Goal: Transaction & Acquisition: Purchase product/service

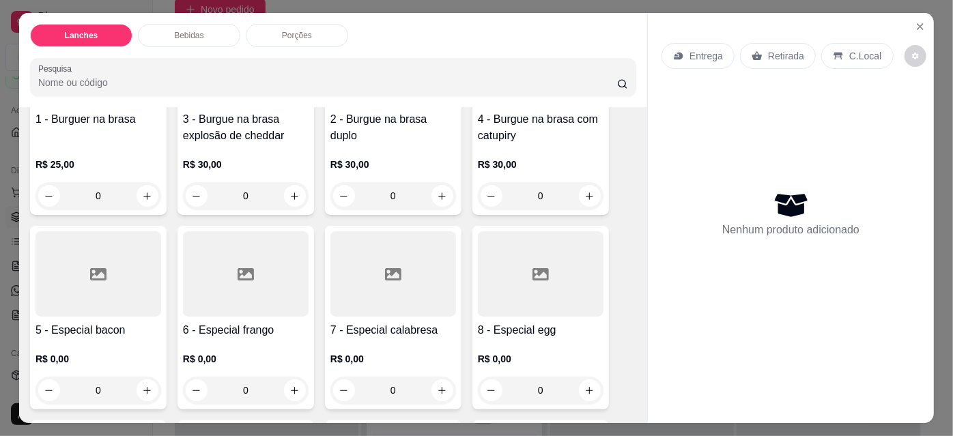
scroll to position [52, 0]
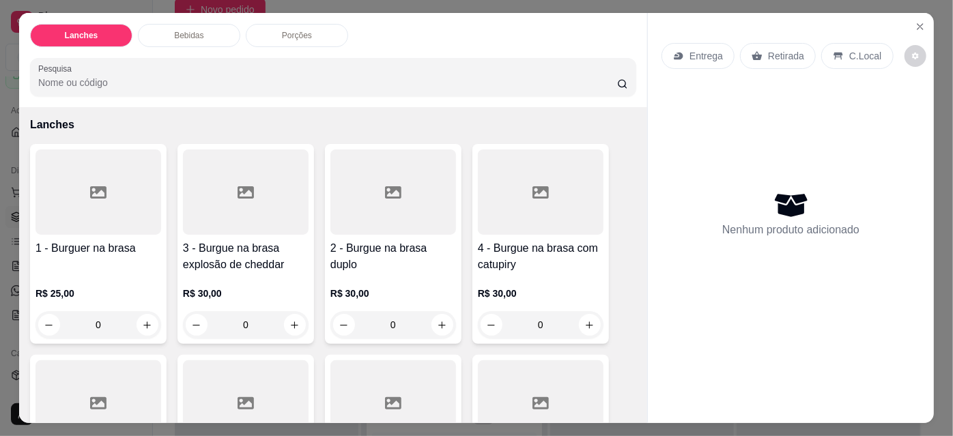
click at [424, 317] on div "0" at bounding box center [393, 324] width 126 height 27
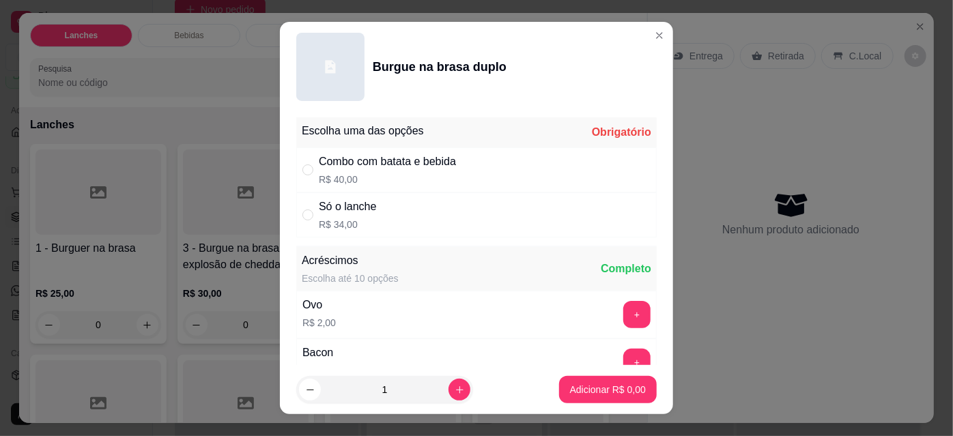
click at [490, 212] on div "Só o lanche R$ 34,00" at bounding box center [476, 214] width 360 height 45
radio input "true"
click at [565, 397] on button "Adicionar R$ 34,00" at bounding box center [605, 390] width 100 height 27
type input "1"
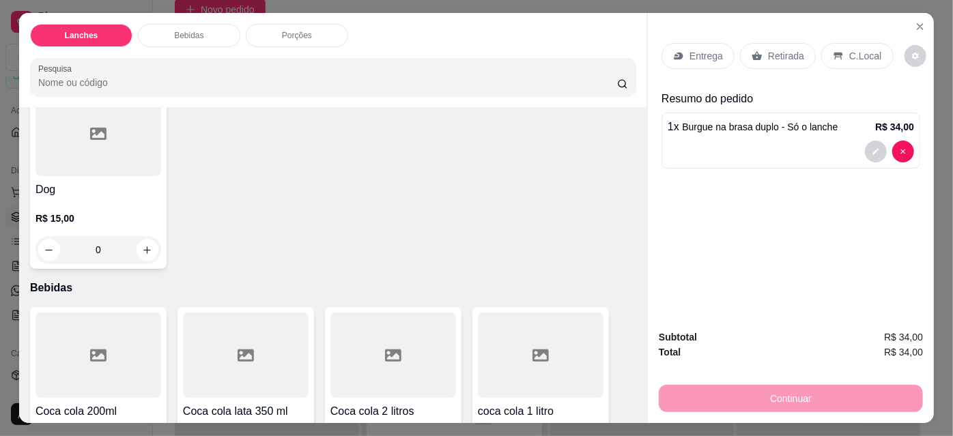
scroll to position [749, 0]
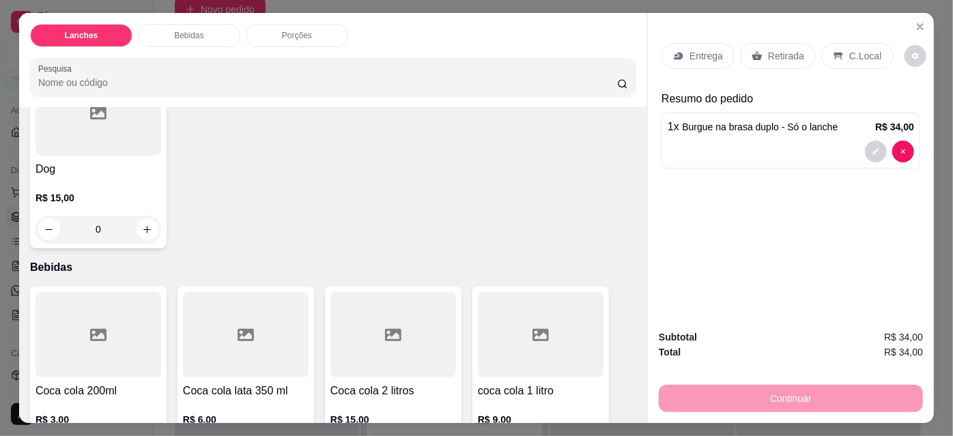
click at [291, 399] on div "R$ 6,00 0" at bounding box center [246, 432] width 126 height 66
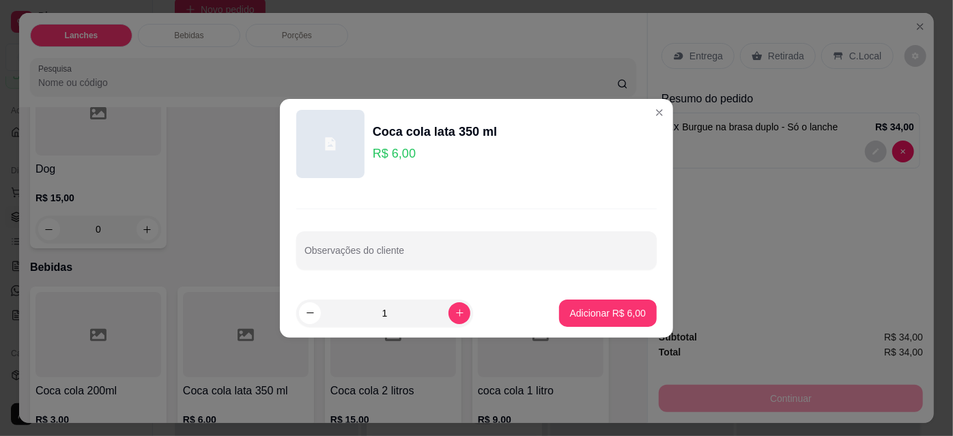
click at [592, 315] on p "Adicionar R$ 6,00" at bounding box center [608, 313] width 76 height 14
type input "1"
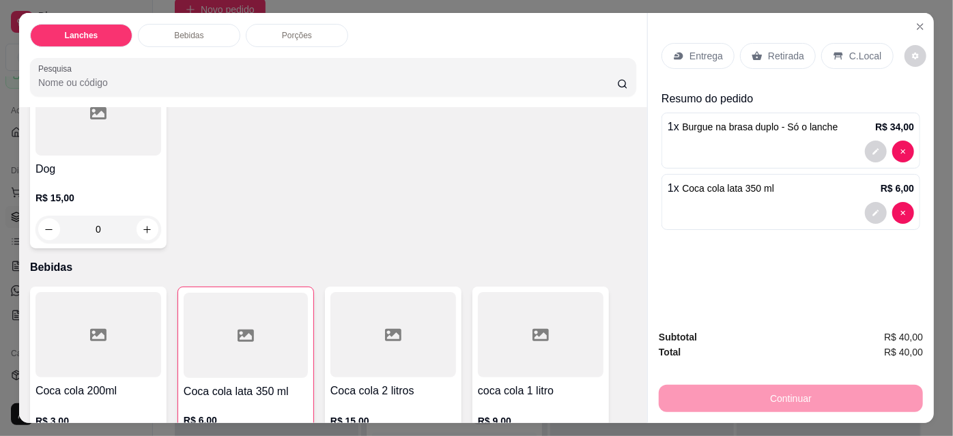
click at [688, 61] on div "Entrega" at bounding box center [697, 56] width 73 height 26
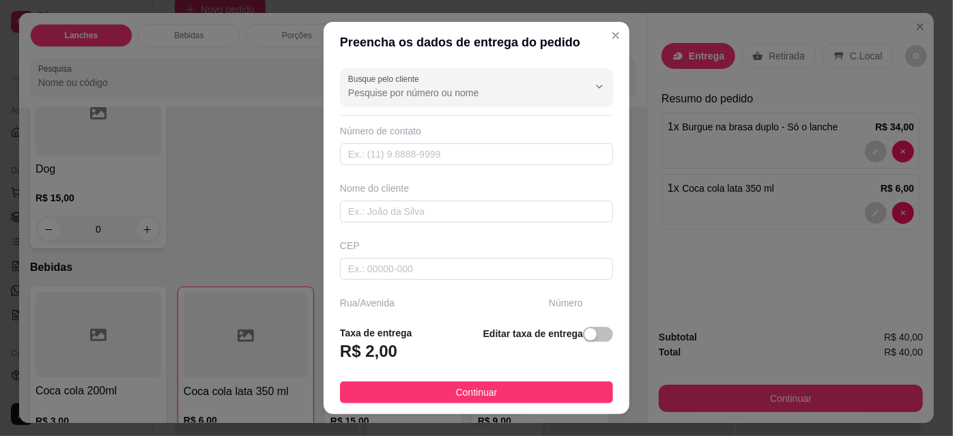
click at [514, 98] on input "Busque pelo cliente" at bounding box center [457, 93] width 218 height 14
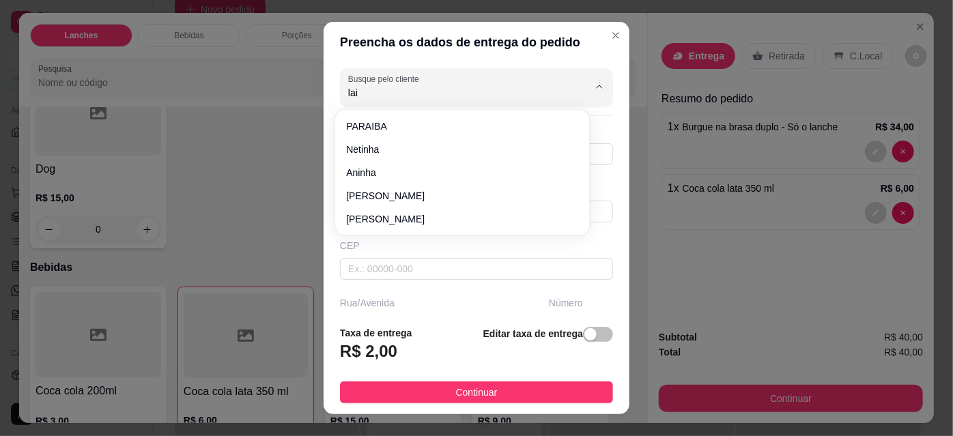
type input "lais"
click at [497, 258] on input "text" at bounding box center [476, 269] width 273 height 22
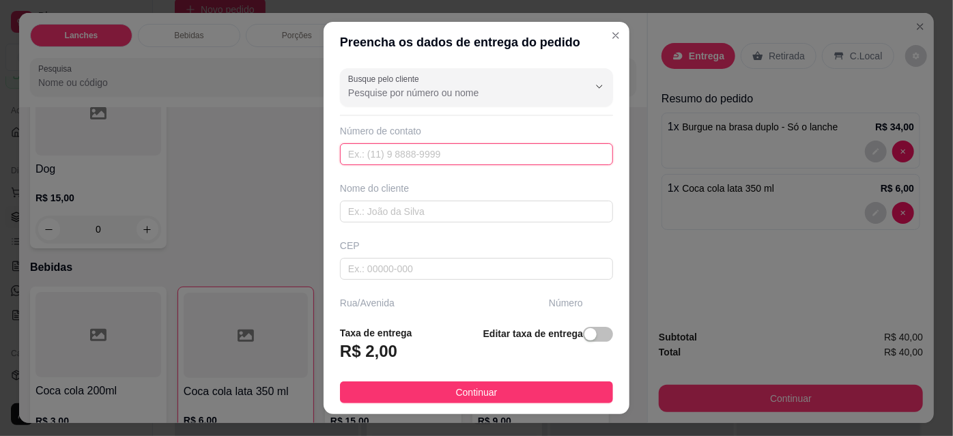
click at [495, 158] on input "text" at bounding box center [476, 154] width 273 height 22
type input "[PHONE_NUMBER]"
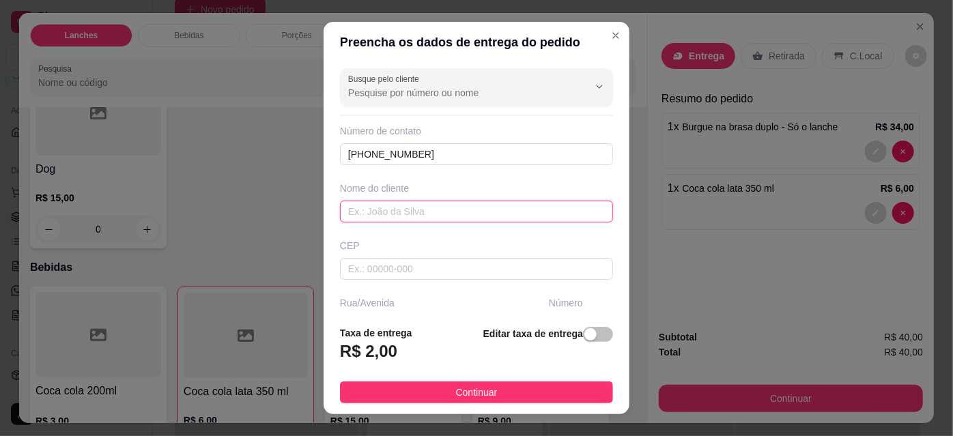
click at [485, 216] on input "text" at bounding box center [476, 212] width 273 height 22
type input "[PERSON_NAME]"
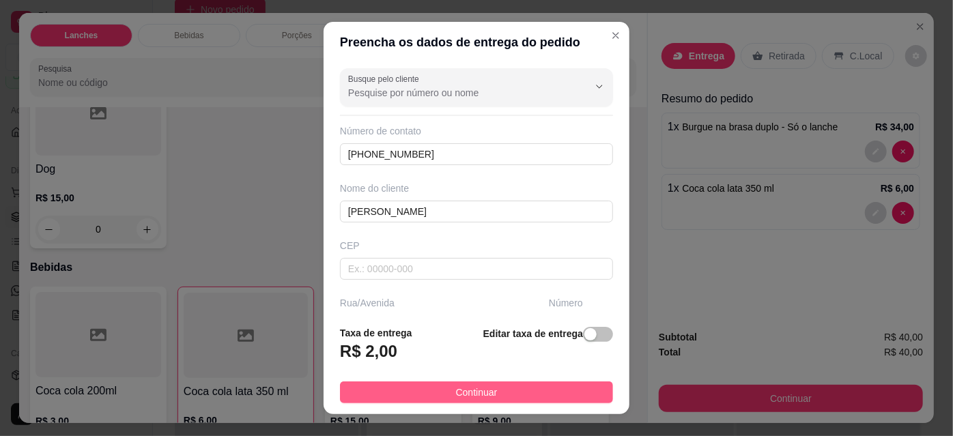
click at [500, 397] on button "Continuar" at bounding box center [476, 392] width 273 height 22
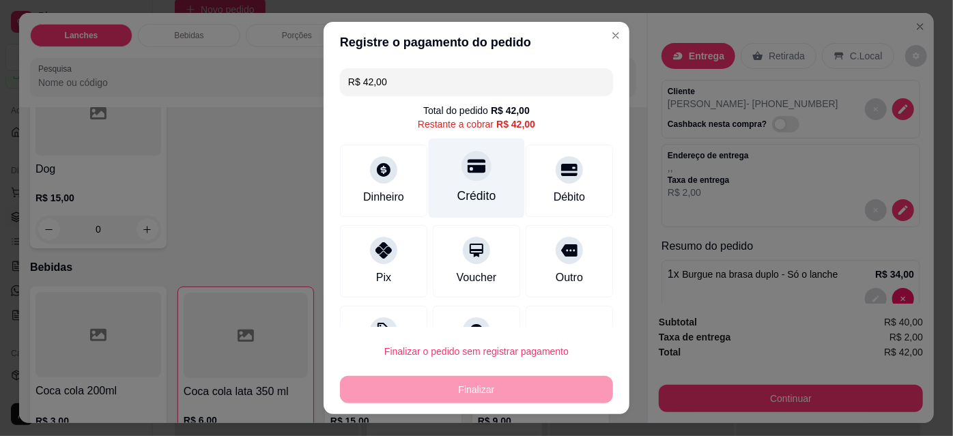
click at [475, 179] on div "Crédito" at bounding box center [477, 179] width 96 height 80
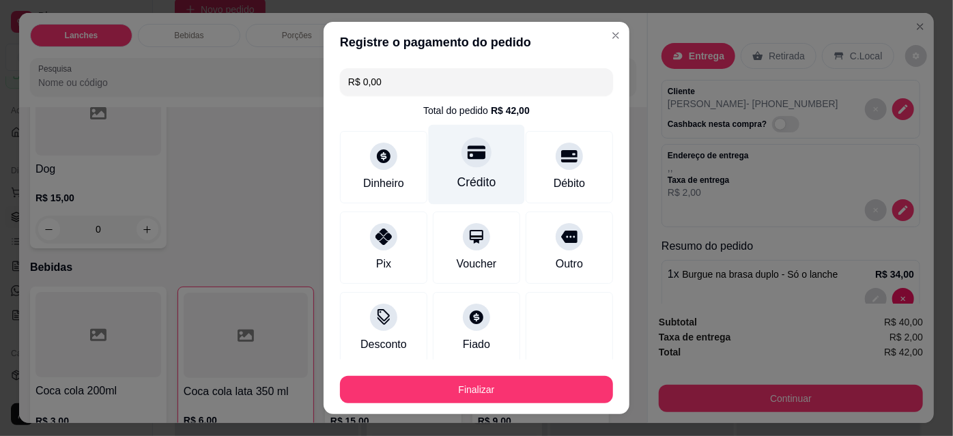
type input "R$ 0,00"
click at [480, 387] on button "Finalizar" at bounding box center [476, 389] width 273 height 27
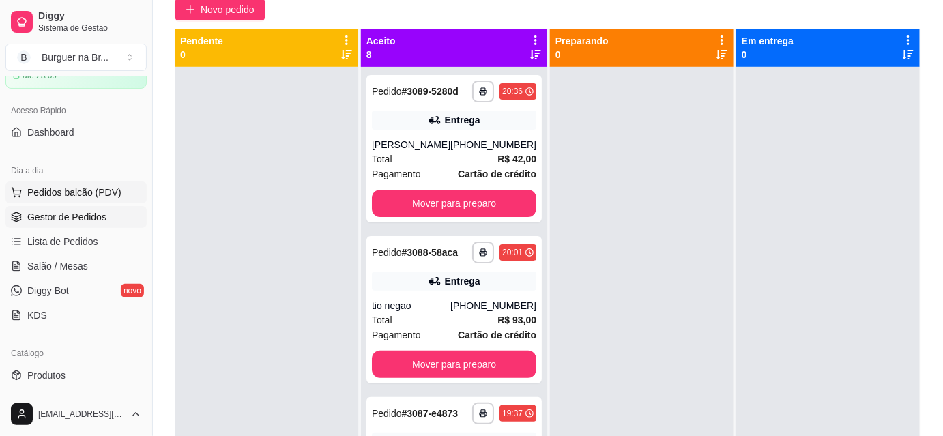
click at [74, 200] on button "Pedidos balcão (PDV)" at bounding box center [75, 193] width 141 height 22
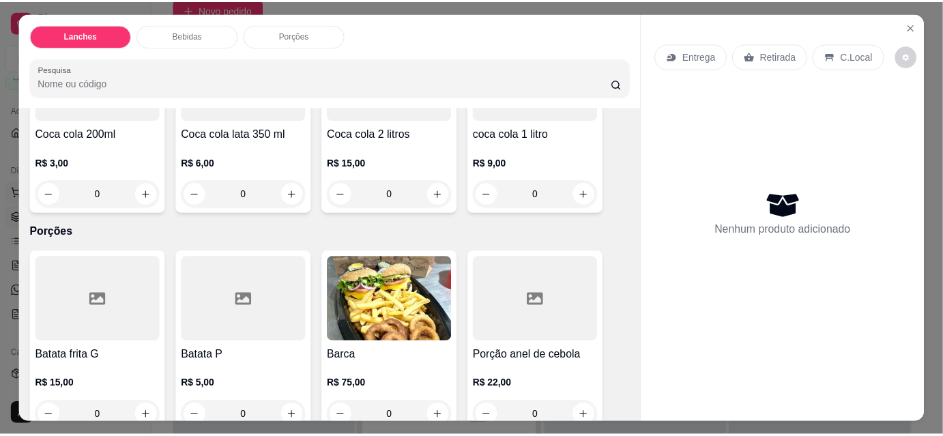
scroll to position [1013, 0]
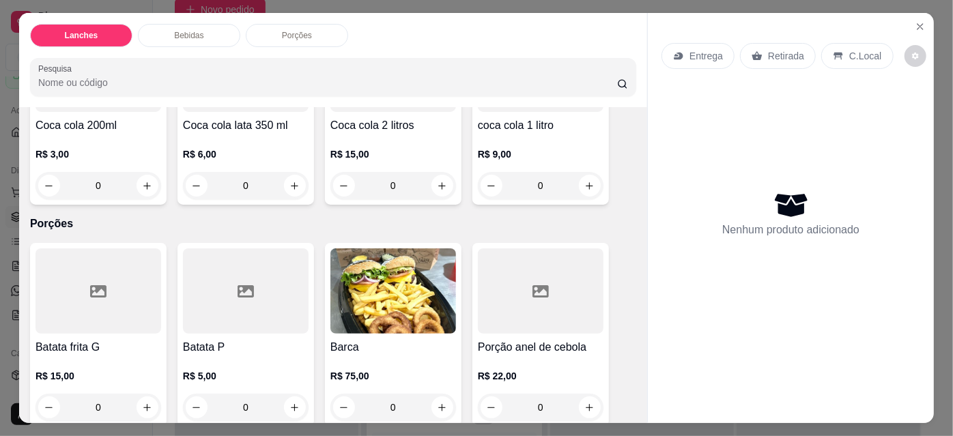
click at [426, 407] on div "0" at bounding box center [393, 407] width 126 height 27
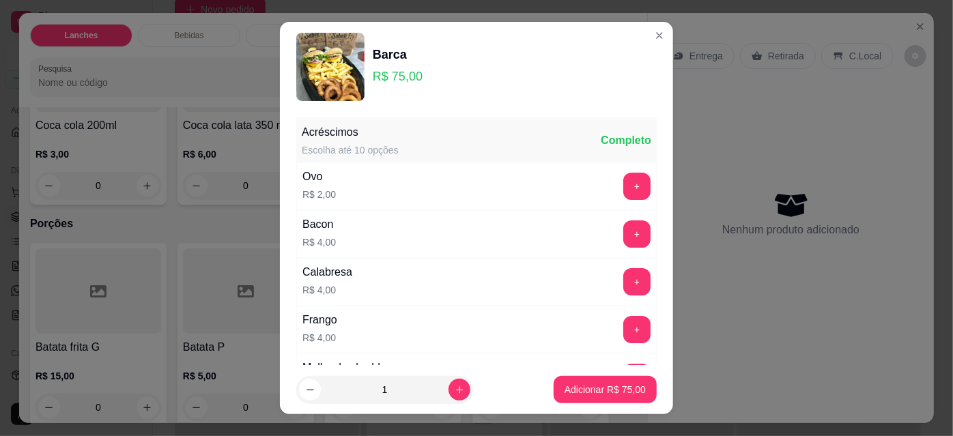
click at [571, 393] on p "Adicionar R$ 75,00" at bounding box center [604, 390] width 81 height 14
type input "1"
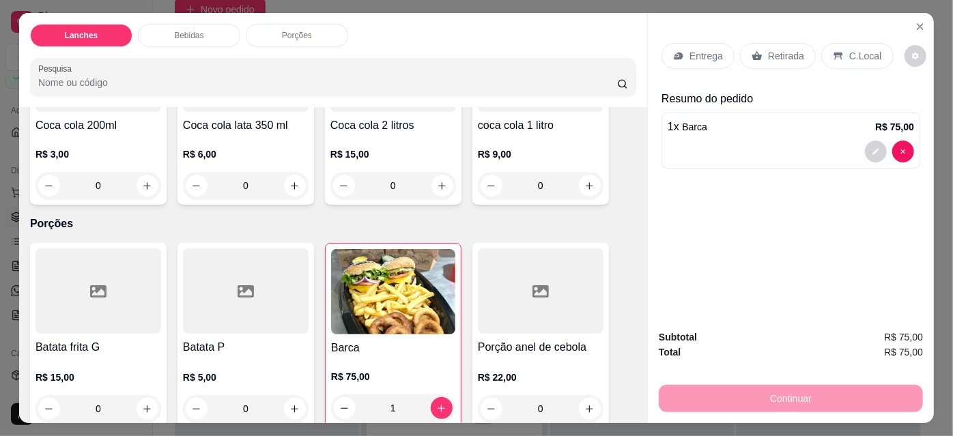
click at [687, 43] on div "Entrega" at bounding box center [697, 56] width 73 height 26
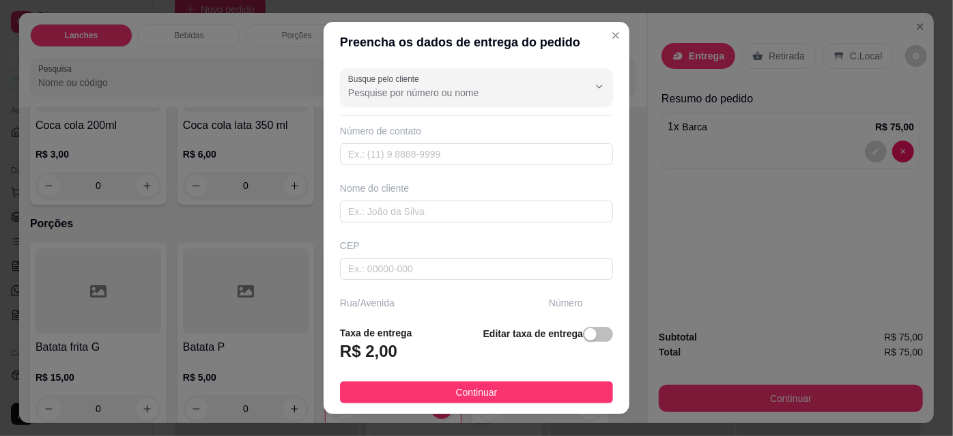
click at [566, 79] on div at bounding box center [588, 87] width 44 height 26
click at [471, 153] on span "[PERSON_NAME]" at bounding box center [455, 150] width 218 height 14
type input "[PERSON_NAME]"
type input "18997001323"
type input "[PERSON_NAME]"
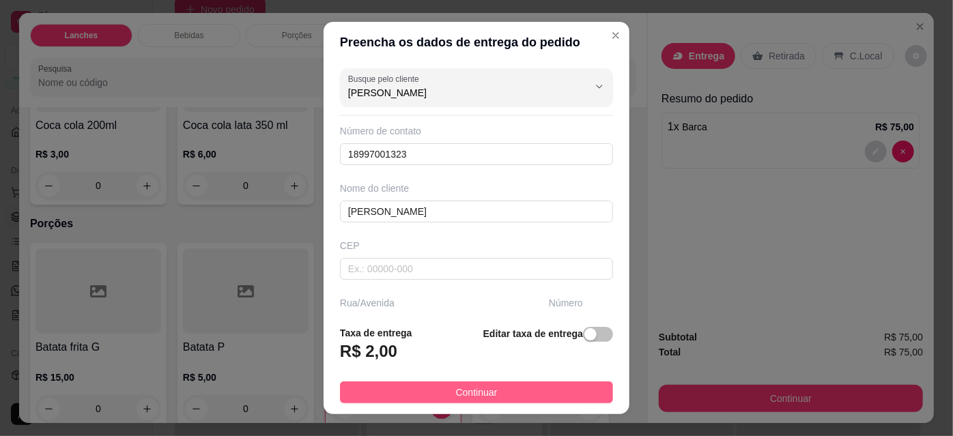
click at [472, 401] on button "Continuar" at bounding box center [476, 392] width 273 height 22
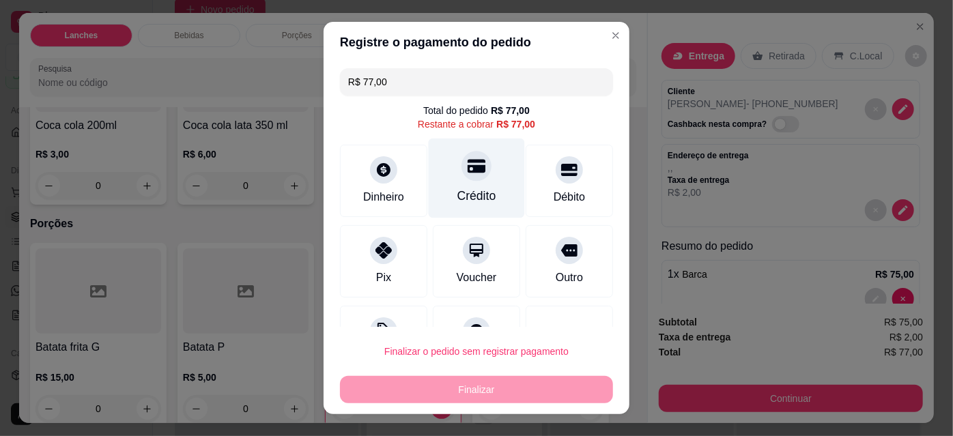
click at [474, 171] on div at bounding box center [476, 166] width 30 height 30
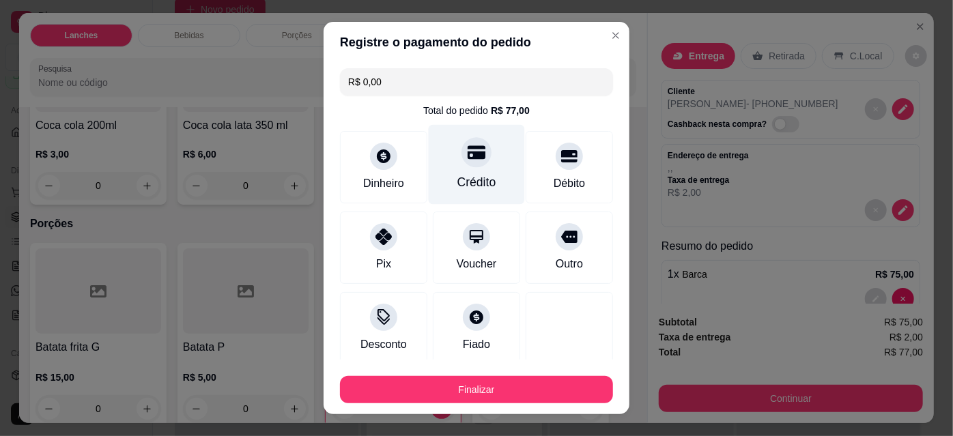
type input "R$ 0,00"
click at [486, 400] on button "Finalizar" at bounding box center [476, 389] width 273 height 27
click at [468, 176] on div "Crédito" at bounding box center [476, 182] width 39 height 18
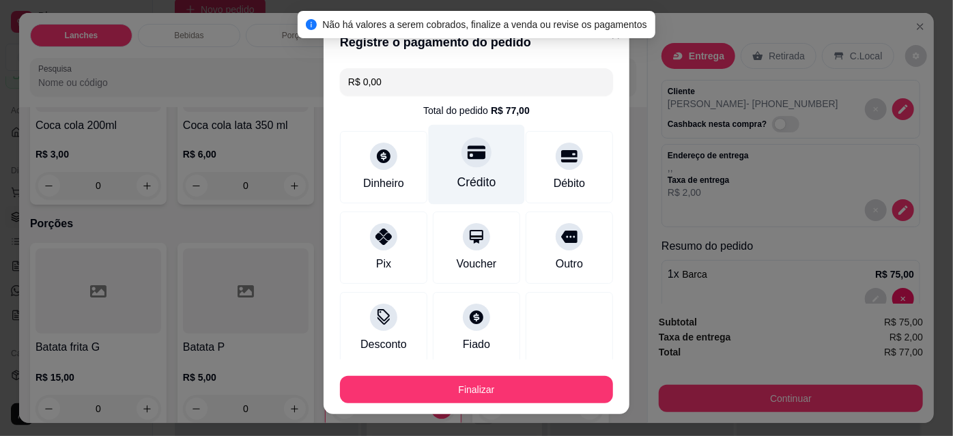
click at [494, 392] on button "Finalizar" at bounding box center [476, 389] width 273 height 27
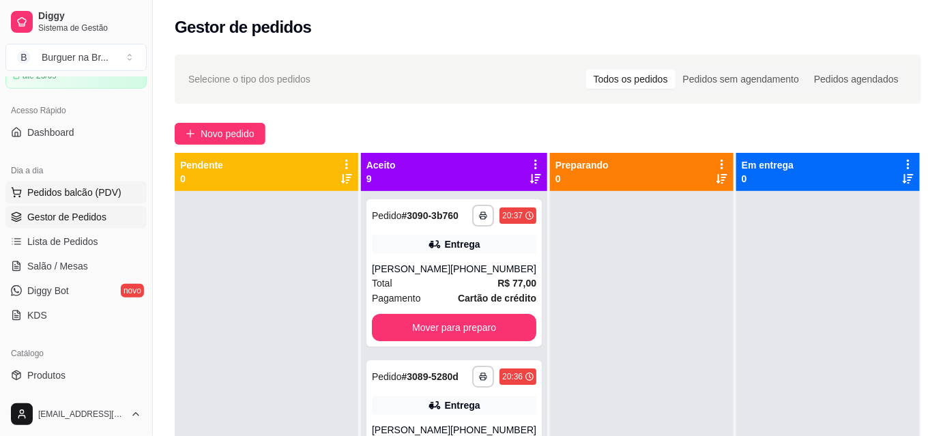
click at [96, 202] on button "Pedidos balcão (PDV)" at bounding box center [75, 193] width 141 height 22
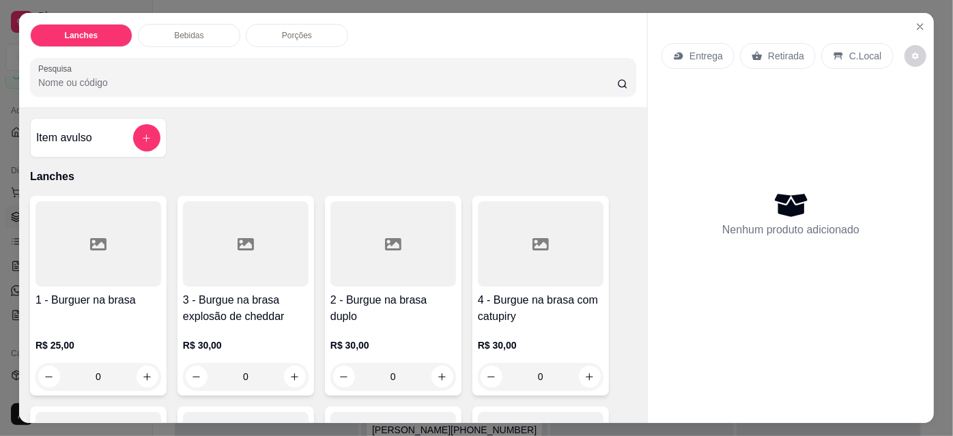
click at [122, 376] on div "0" at bounding box center [98, 376] width 126 height 27
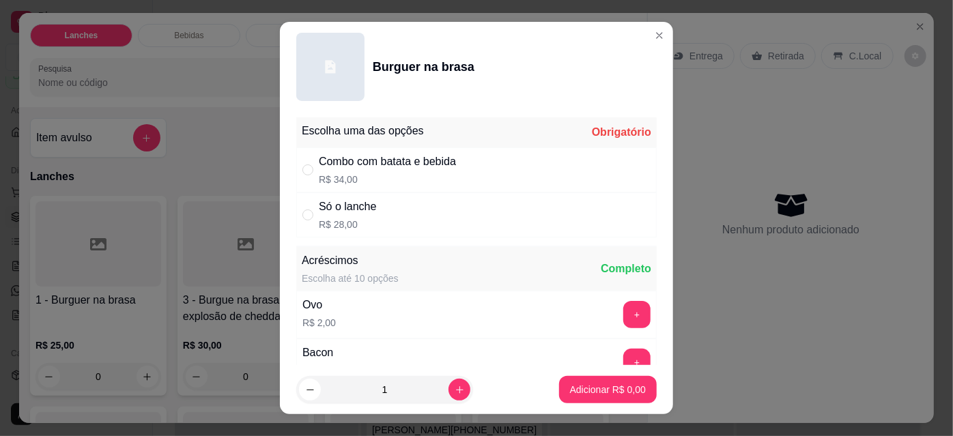
click at [435, 229] on div "Só o lanche R$ 28,00" at bounding box center [476, 214] width 360 height 45
radio input "true"
click at [604, 387] on p "Adicionar R$ 28,00" at bounding box center [604, 390] width 81 height 14
type input "1"
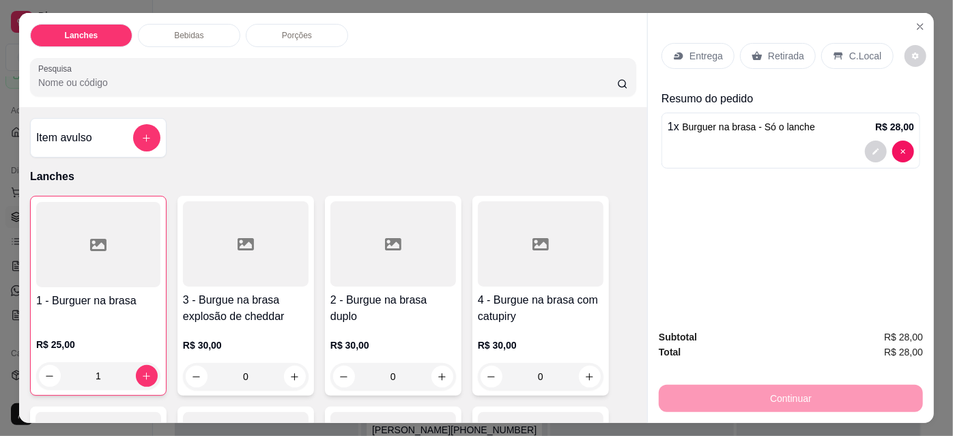
click at [440, 369] on div "0" at bounding box center [393, 376] width 126 height 27
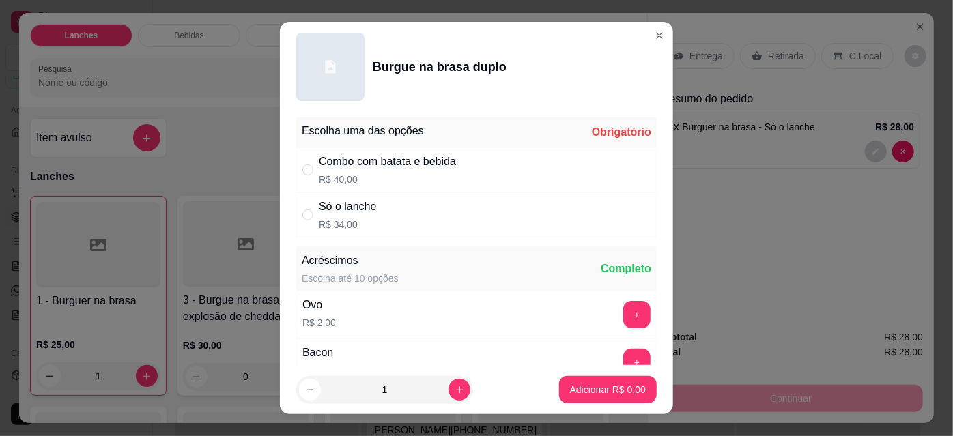
click at [513, 209] on div "Só o lanche R$ 34,00" at bounding box center [476, 214] width 360 height 45
radio input "true"
click at [566, 396] on p "Adicionar R$ 34,00" at bounding box center [605, 389] width 79 height 13
type input "1"
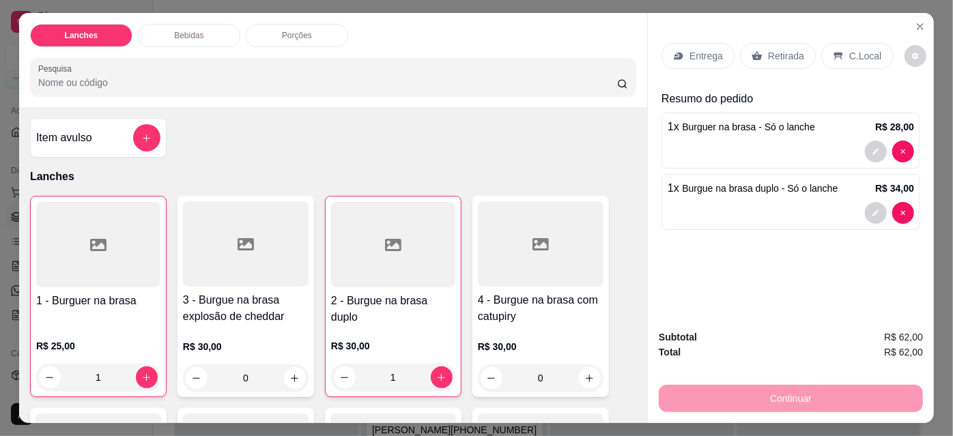
scroll to position [240, 0]
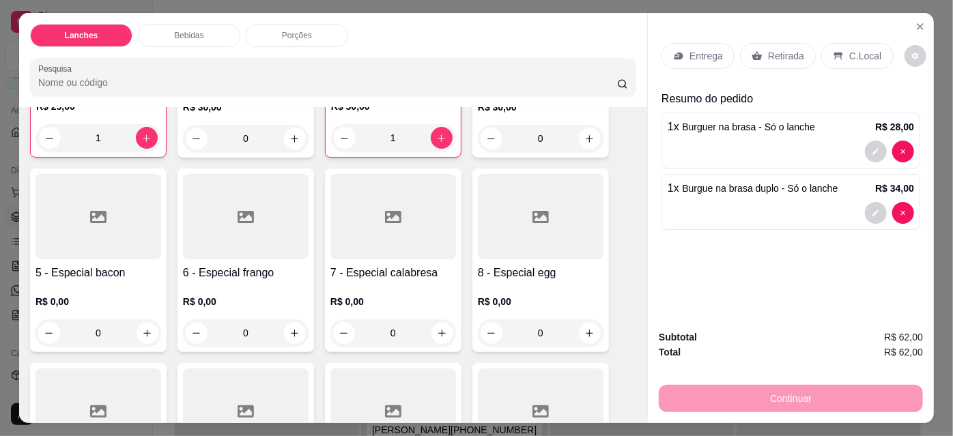
click at [143, 336] on div "0" at bounding box center [98, 332] width 126 height 27
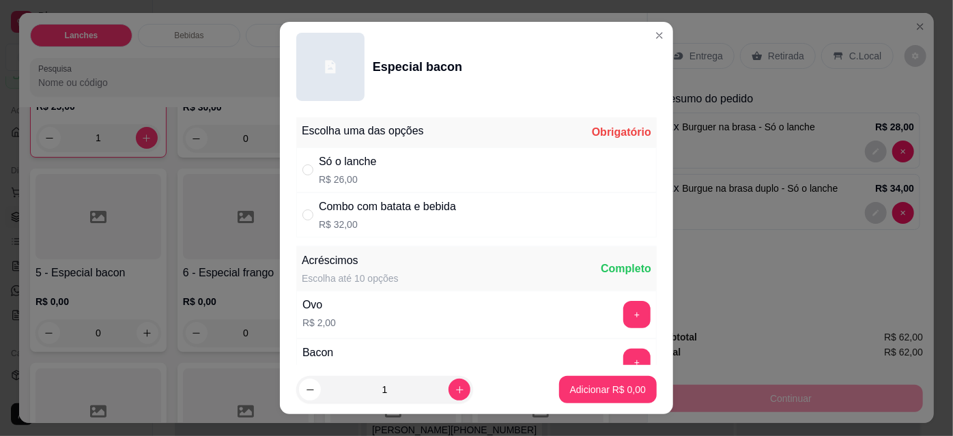
click at [484, 177] on div "Só o lanche R$ 26,00" at bounding box center [476, 169] width 360 height 45
radio input "true"
click at [587, 392] on p "Adicionar R$ 26,00" at bounding box center [604, 390] width 81 height 14
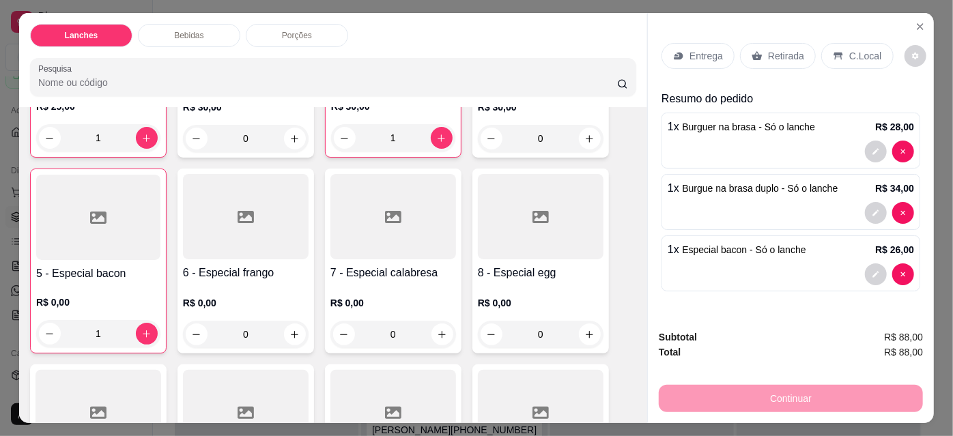
type input "1"
click at [700, 59] on div "Entrega" at bounding box center [697, 56] width 73 height 26
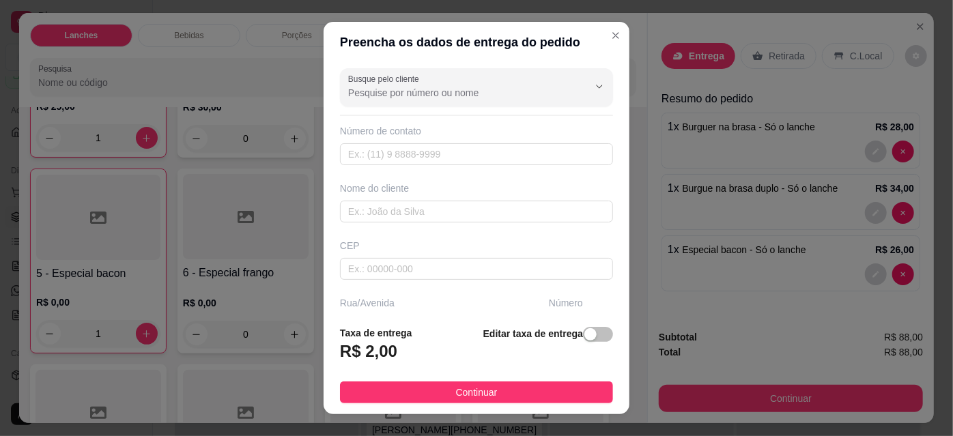
click at [502, 86] on input "Busque pelo cliente" at bounding box center [457, 93] width 218 height 14
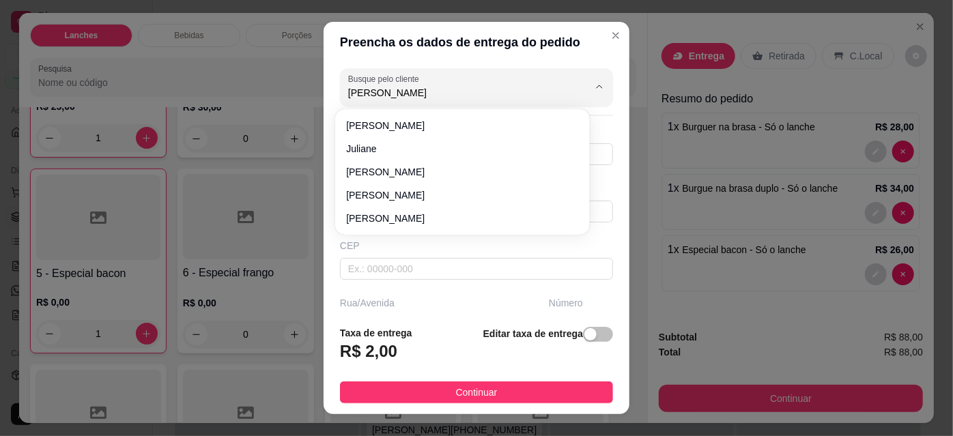
click at [403, 177] on span "[PERSON_NAME]" at bounding box center [455, 172] width 218 height 14
type input "[PERSON_NAME]"
type input "18997987033"
type input "[PERSON_NAME]"
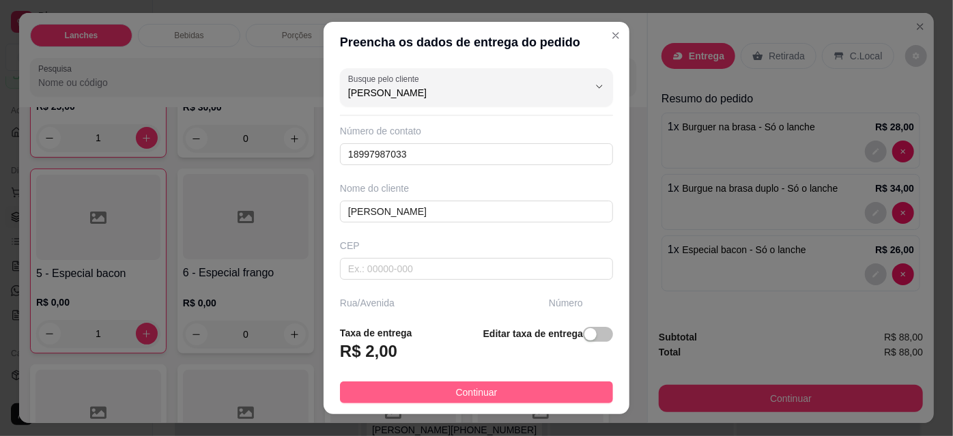
click at [543, 396] on button "Continuar" at bounding box center [476, 392] width 273 height 22
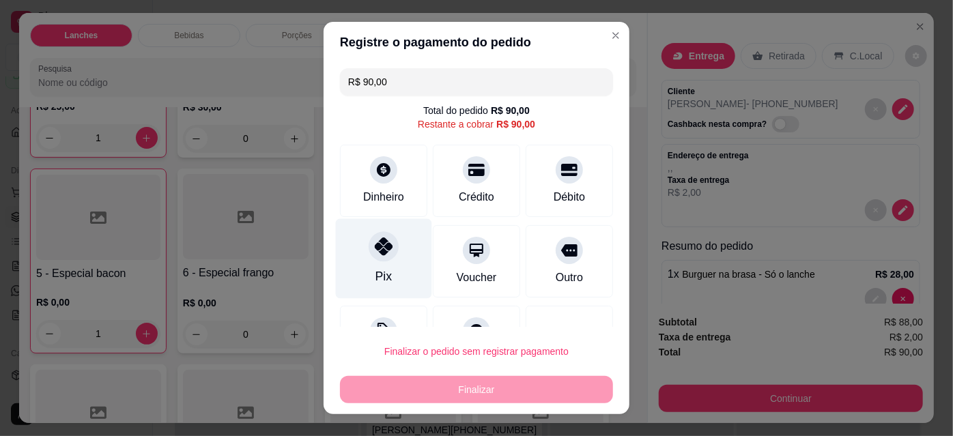
click at [375, 255] on icon at bounding box center [384, 246] width 18 height 18
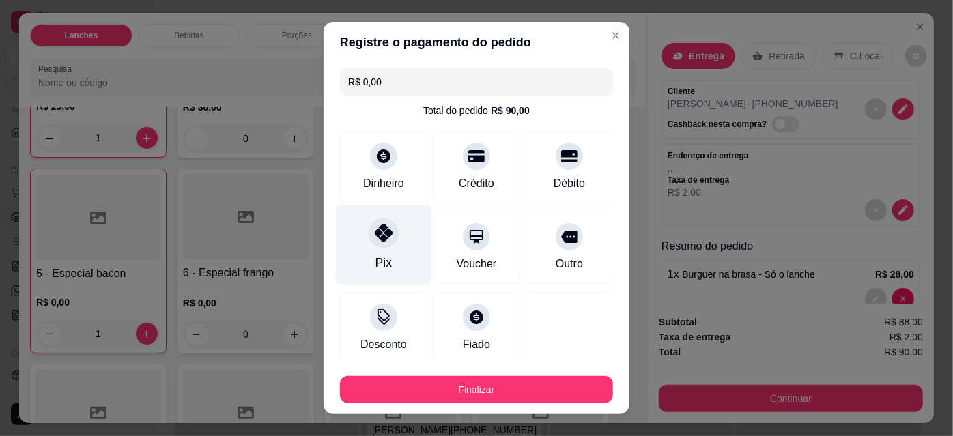
type input "R$ 0,00"
click at [469, 399] on button "Finalizar" at bounding box center [476, 389] width 273 height 27
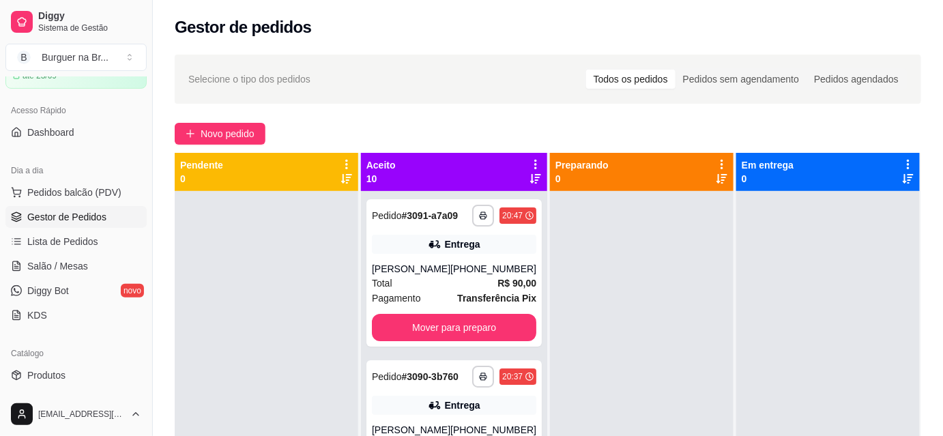
click at [115, 209] on link "Gestor de Pedidos" at bounding box center [75, 217] width 141 height 22
click at [89, 186] on span "Pedidos balcão (PDV)" at bounding box center [74, 193] width 94 height 14
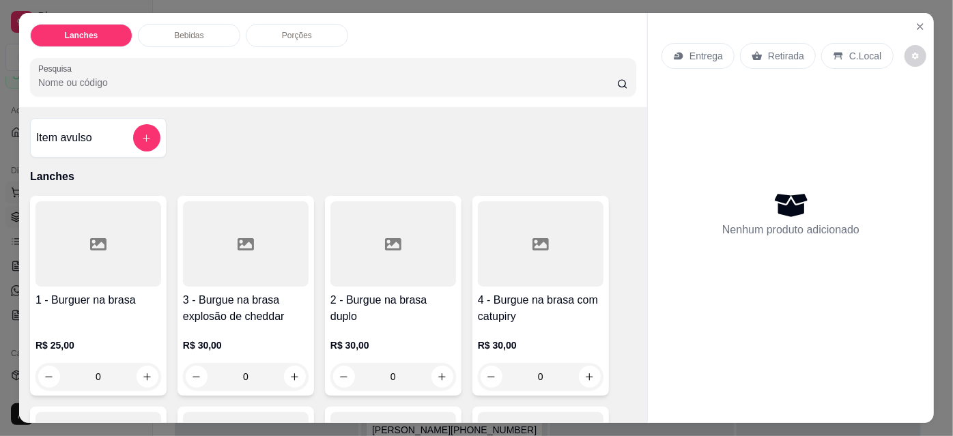
scroll to position [114, 0]
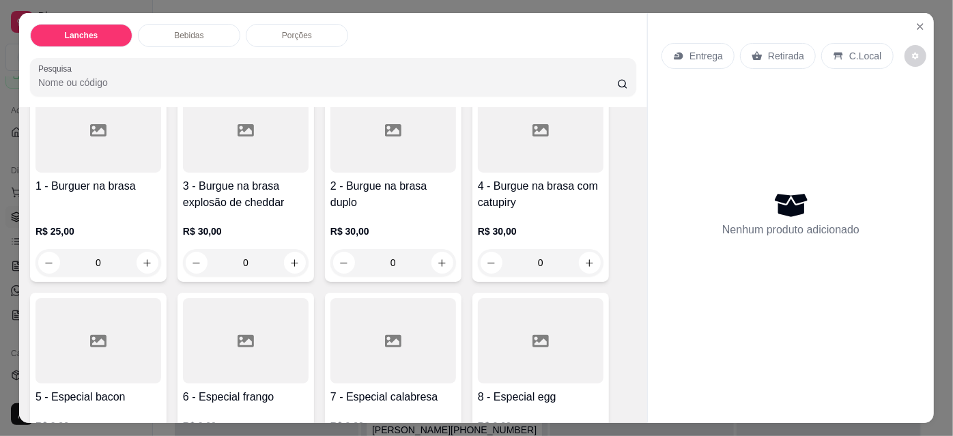
click at [286, 260] on div "0" at bounding box center [246, 262] width 126 height 27
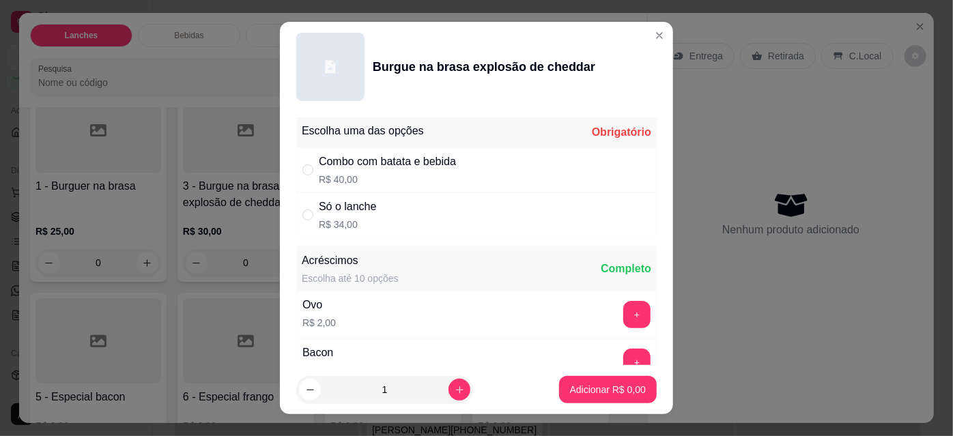
click at [454, 232] on div "Só o lanche R$ 34,00" at bounding box center [476, 214] width 360 height 45
radio input "true"
click at [590, 390] on p "Adicionar R$ 34,00" at bounding box center [605, 389] width 79 height 13
type input "1"
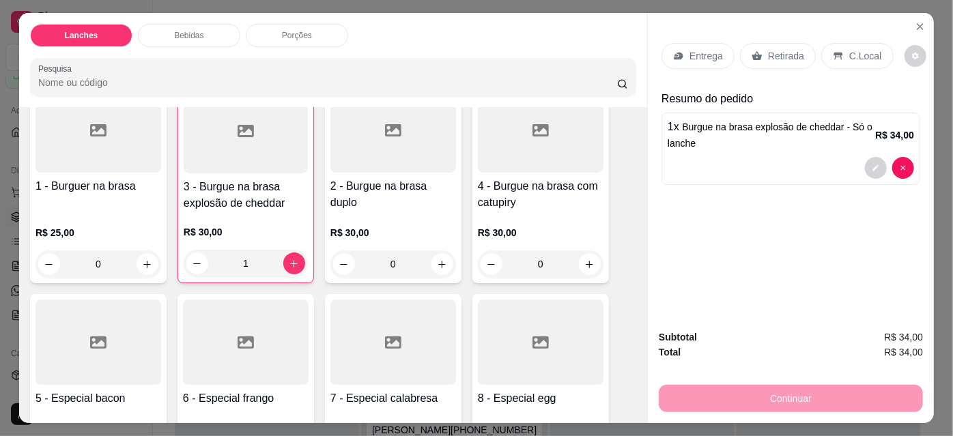
scroll to position [214, 0]
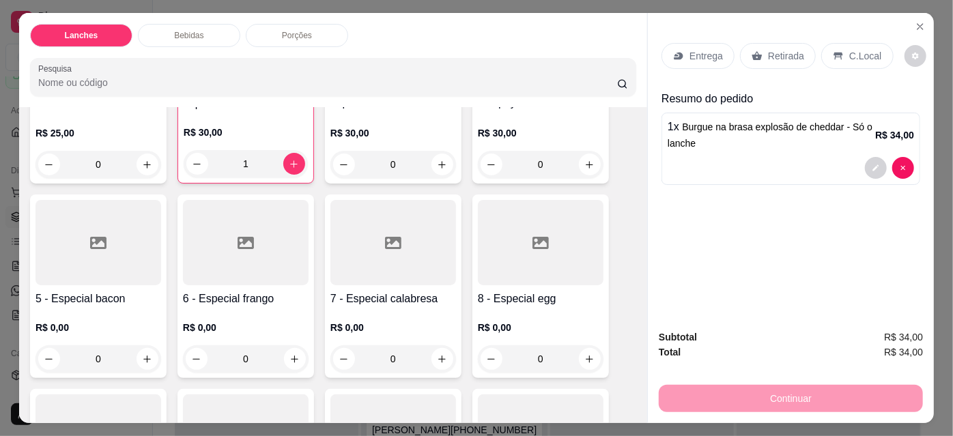
click at [287, 362] on div "0" at bounding box center [246, 358] width 126 height 27
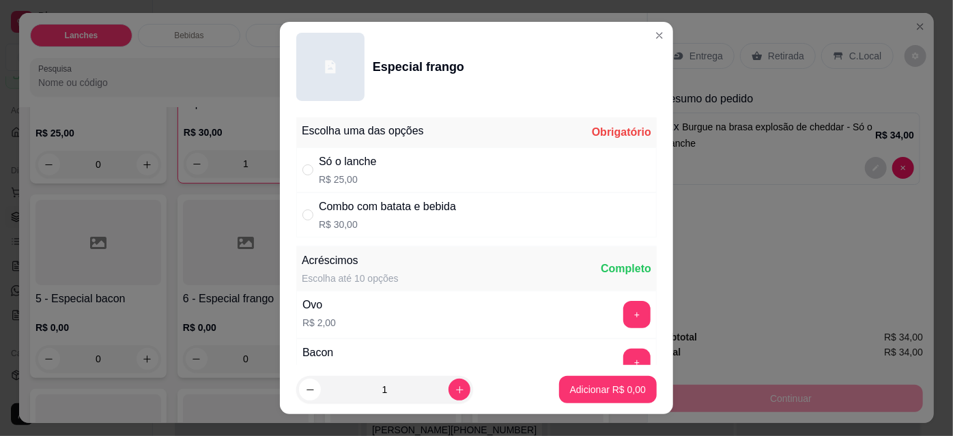
click at [512, 160] on div "Só o lanche R$ 25,00" at bounding box center [476, 169] width 360 height 45
radio input "true"
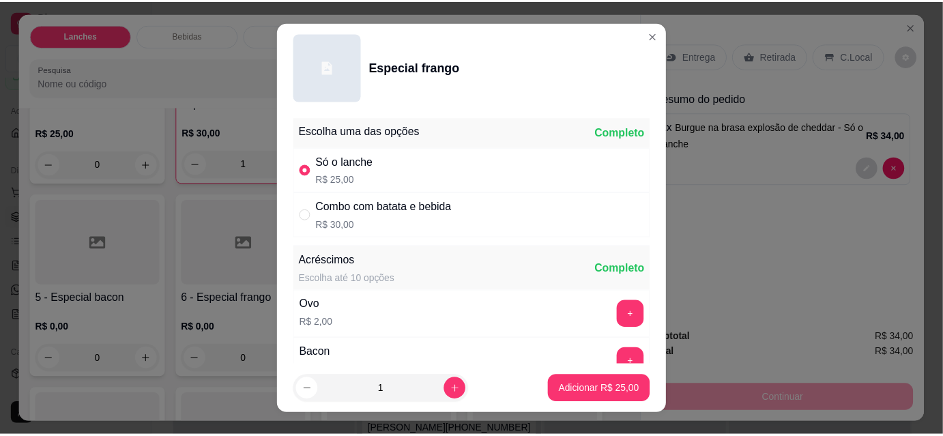
scroll to position [103, 0]
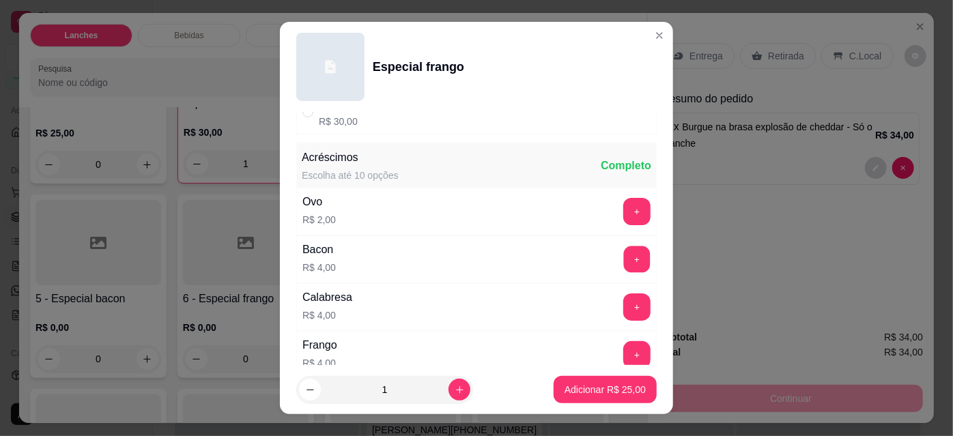
click at [624, 259] on button "+" at bounding box center [637, 259] width 27 height 27
click at [579, 380] on button "Adicionar R$ 29,00" at bounding box center [604, 389] width 103 height 27
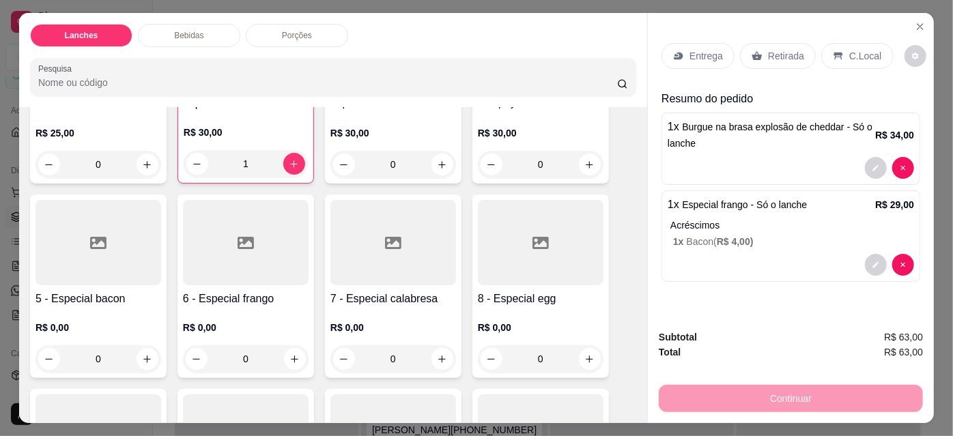
click at [673, 50] on icon at bounding box center [678, 55] width 11 height 11
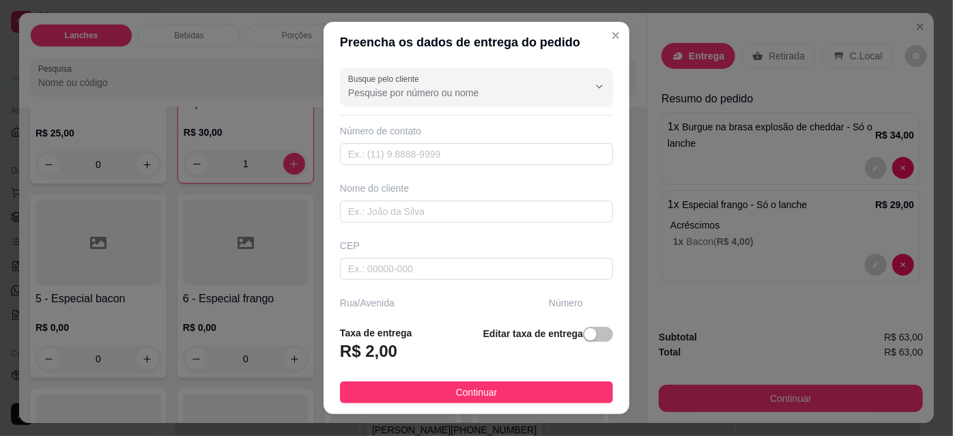
click at [566, 78] on div at bounding box center [588, 87] width 44 height 26
click at [502, 121] on span "lorrayne" at bounding box center [455, 126] width 218 height 14
type input "lorrayne"
type input "18996296118"
type input "lorrayne"
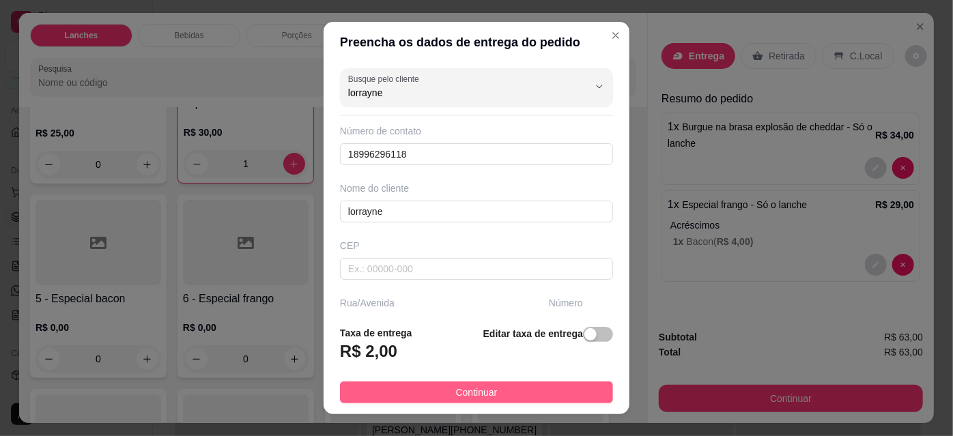
click at [532, 399] on button "Continuar" at bounding box center [476, 392] width 273 height 22
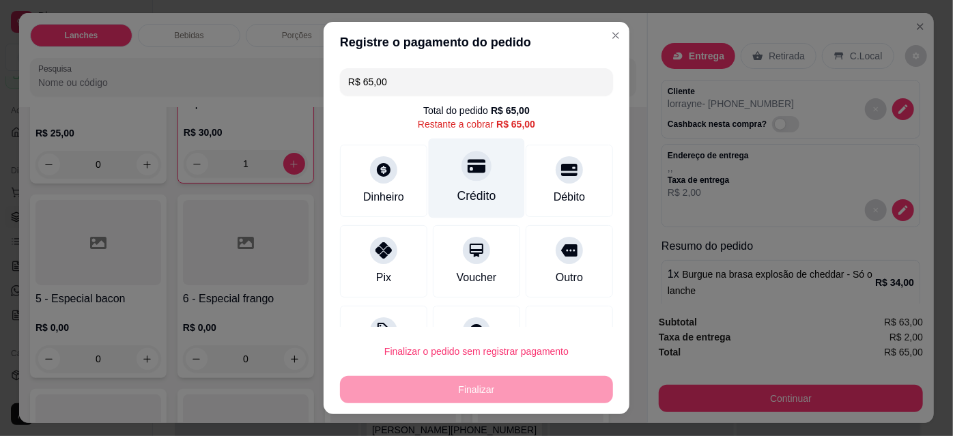
click at [470, 167] on icon at bounding box center [476, 166] width 18 height 18
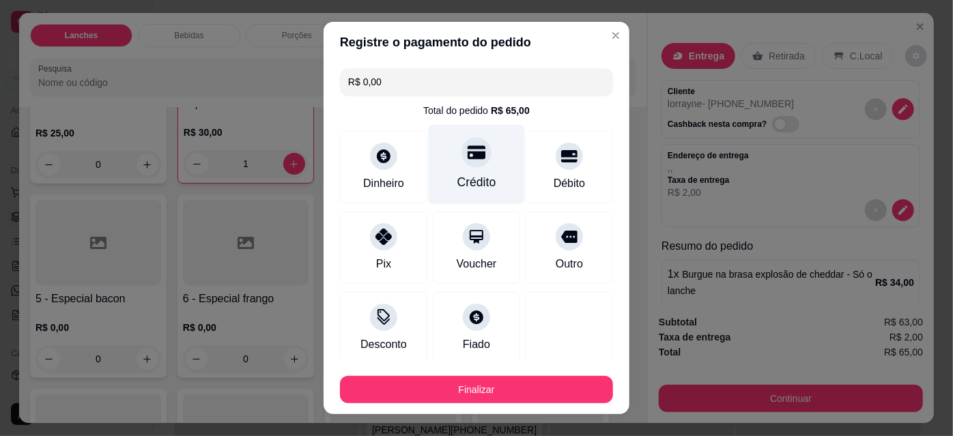
type input "R$ 0,00"
click at [533, 399] on button "Finalizar" at bounding box center [476, 389] width 273 height 27
